Goal: Check status: Check status

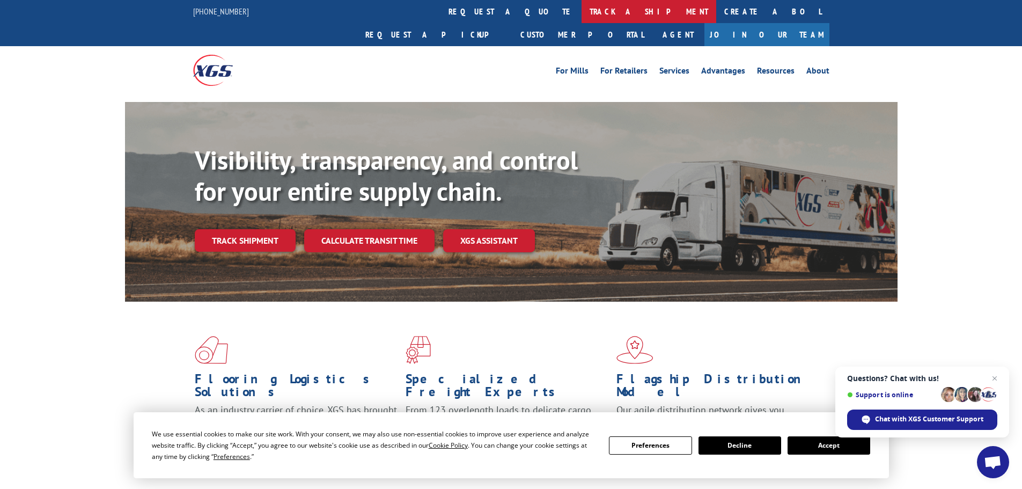
click at [581, 10] on link "track a shipment" at bounding box center [648, 11] width 135 height 23
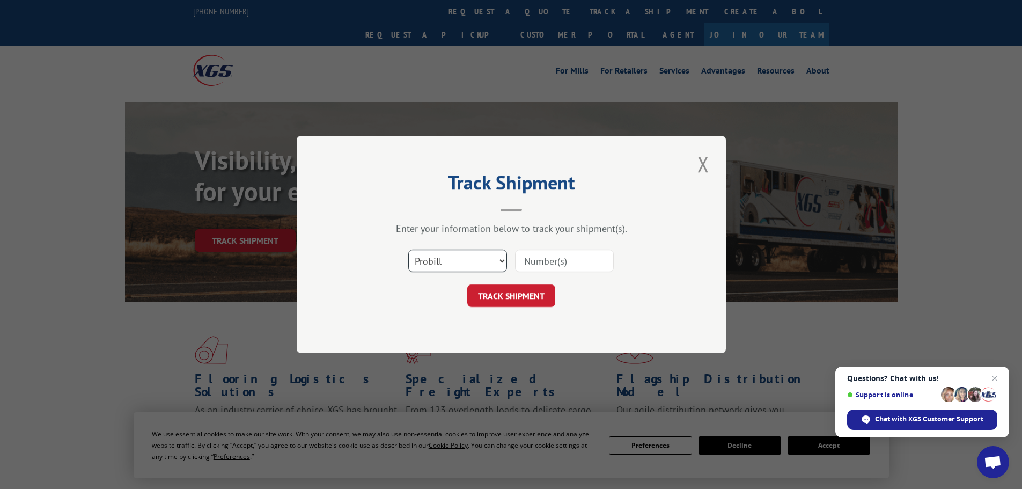
click at [473, 263] on select "Select category... Probill BOL PO" at bounding box center [457, 260] width 99 height 23
select select "bol"
click at [408, 249] on select "Select category... Probill BOL PO" at bounding box center [457, 260] width 99 height 23
click at [539, 261] on input at bounding box center [564, 260] width 99 height 23
paste input "5939296"
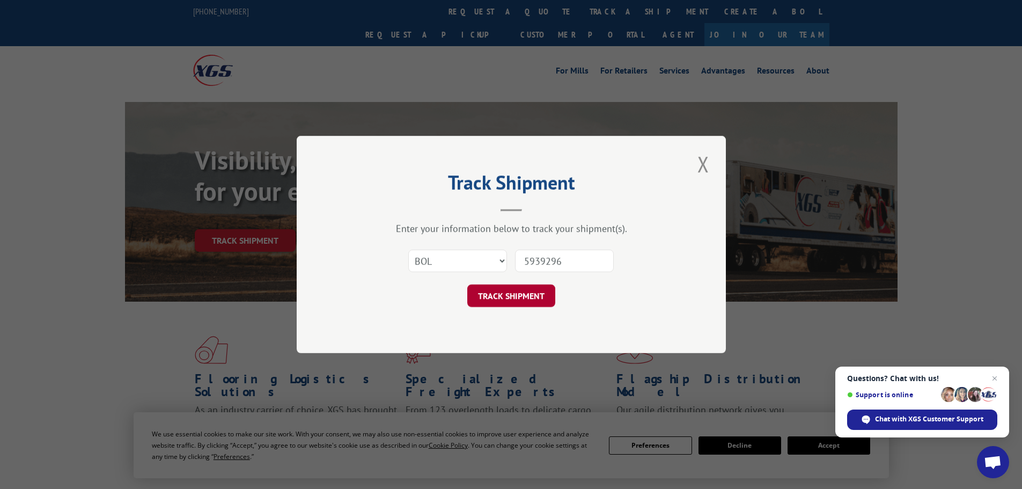
type input "5939296"
click at [503, 303] on button "TRACK SHIPMENT" at bounding box center [511, 295] width 88 height 23
